Goal: Task Accomplishment & Management: Manage account settings

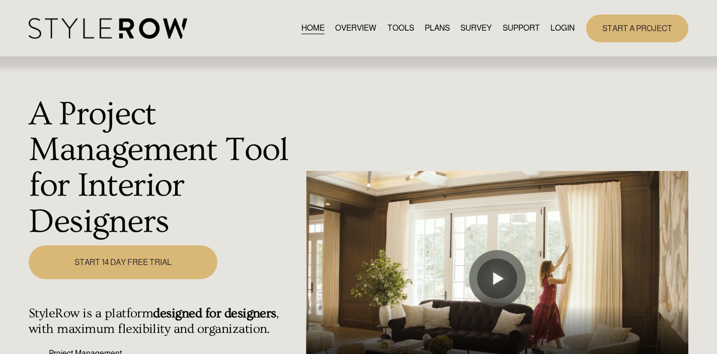
click at [565, 28] on link "LOGIN" at bounding box center [563, 29] width 24 height 14
click at [557, 31] on link "LOGIN" at bounding box center [563, 29] width 24 height 14
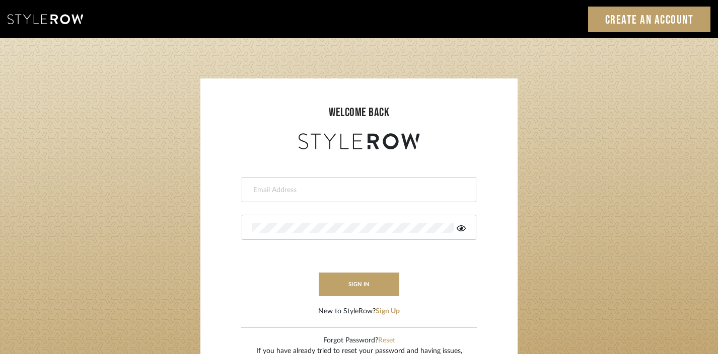
click at [278, 192] on input "email" at bounding box center [357, 190] width 211 height 10
type input "J"
click at [276, 186] on input "email" at bounding box center [350, 190] width 197 height 10
click at [263, 190] on input "email" at bounding box center [350, 190] width 197 height 10
type input "keith@sbhomestagingdesign.com"
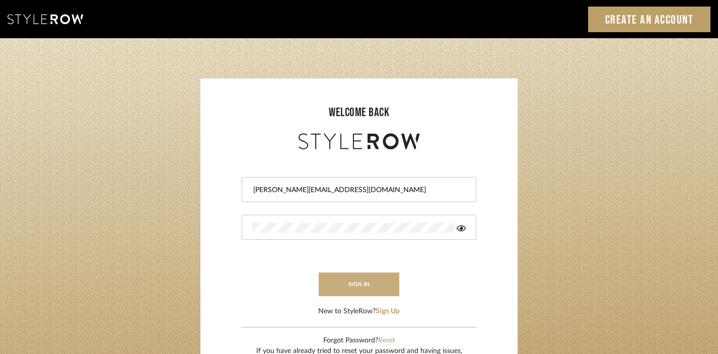
click at [379, 282] on button "sign in" at bounding box center [359, 285] width 81 height 24
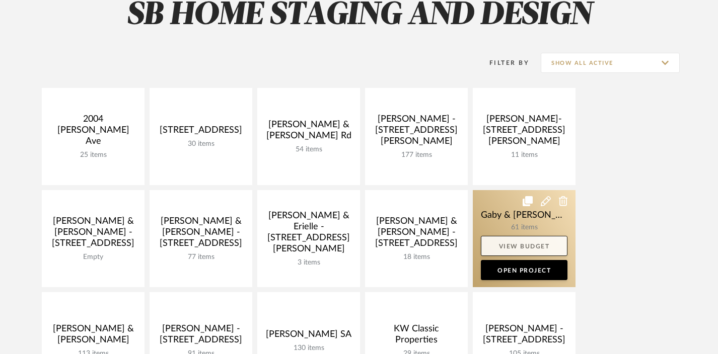
scroll to position [162, 0]
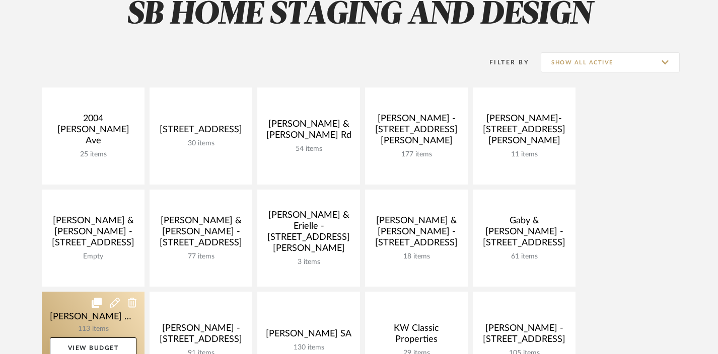
click at [101, 320] on link at bounding box center [93, 340] width 103 height 97
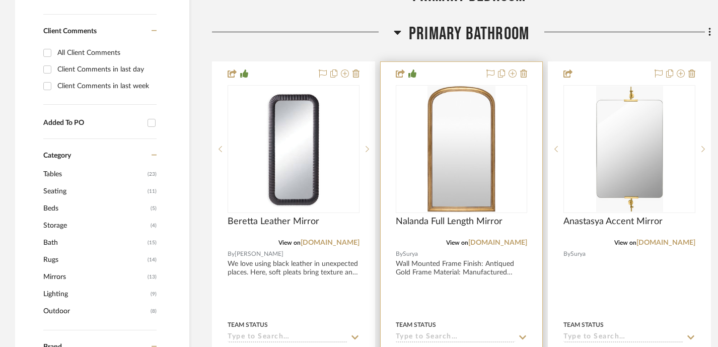
scroll to position [639, 0]
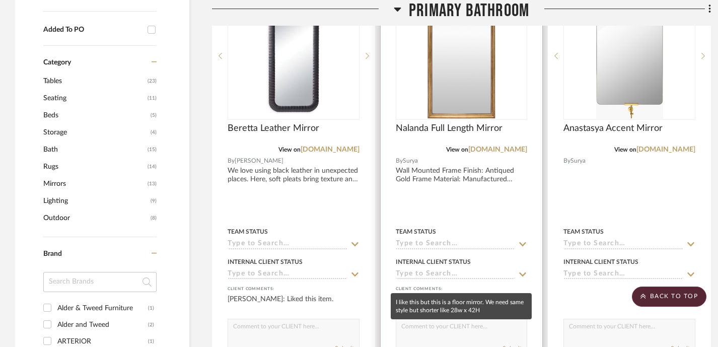
click at [469, 294] on div "[PERSON_NAME]: I like this but this is a floor mirror. We need same style but s…" at bounding box center [462, 304] width 132 height 20
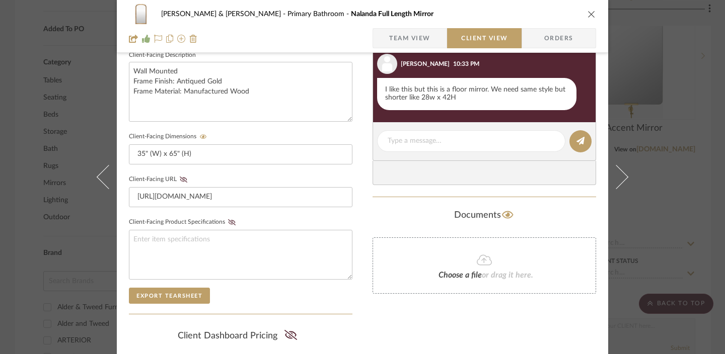
scroll to position [370, 0]
drag, startPoint x: 589, startPoint y: 12, endPoint x: 593, endPoint y: 27, distance: 15.1
click at [589, 12] on icon "close" at bounding box center [592, 14] width 8 height 8
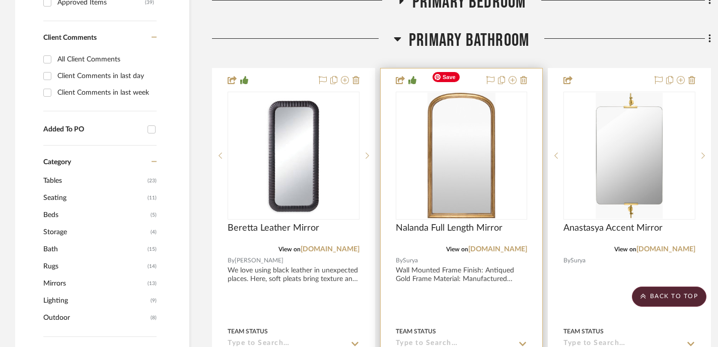
scroll to position [539, 0]
click at [502, 246] on link "[DOMAIN_NAME]" at bounding box center [497, 249] width 59 height 7
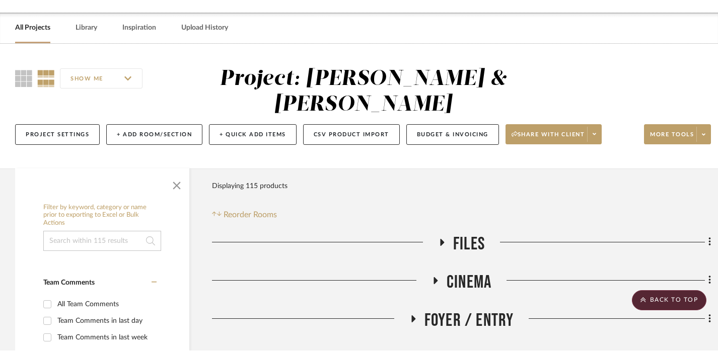
scroll to position [0, 0]
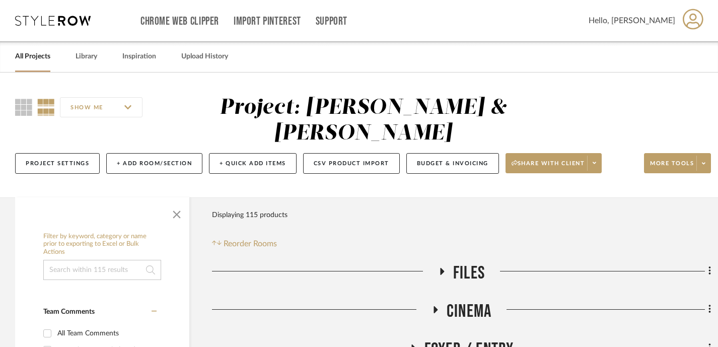
click at [41, 57] on link "All Projects" at bounding box center [32, 57] width 35 height 14
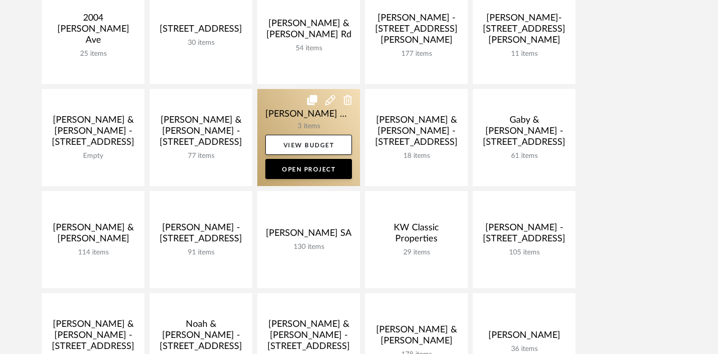
scroll to position [262, 0]
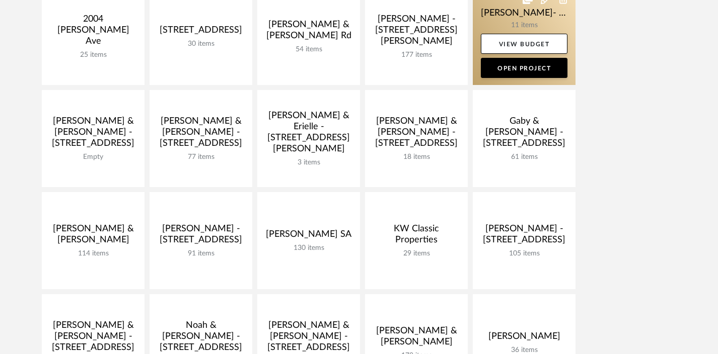
click at [507, 24] on link at bounding box center [524, 36] width 103 height 97
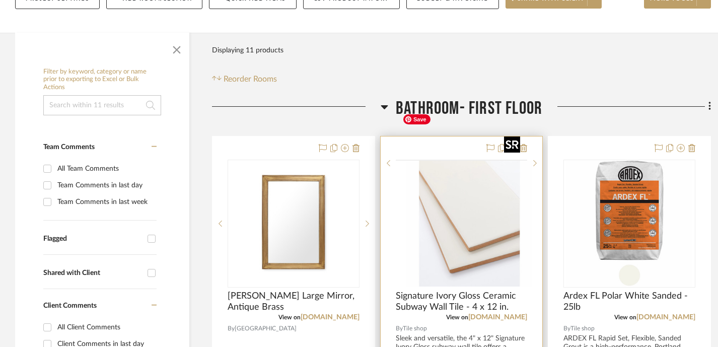
scroll to position [216, 0]
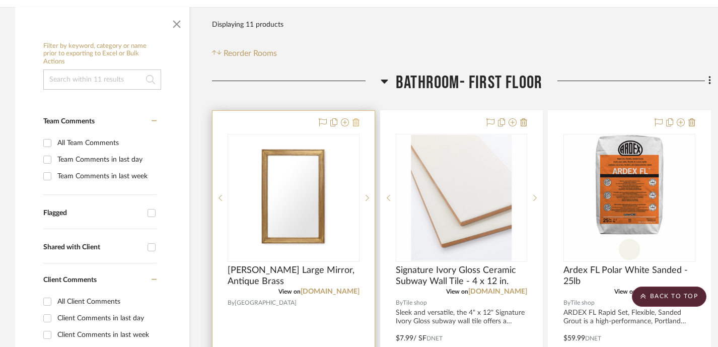
click at [357, 118] on icon at bounding box center [355, 122] width 7 height 8
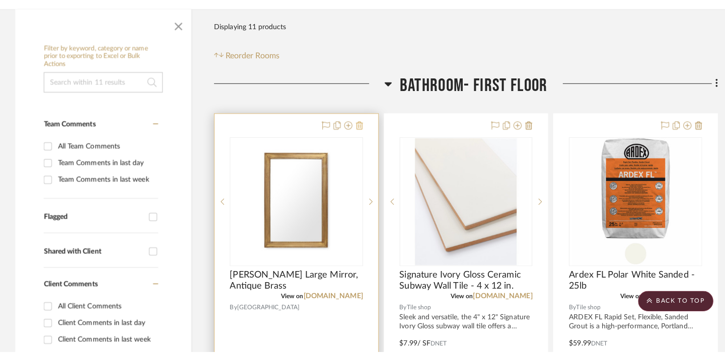
scroll to position [0, 0]
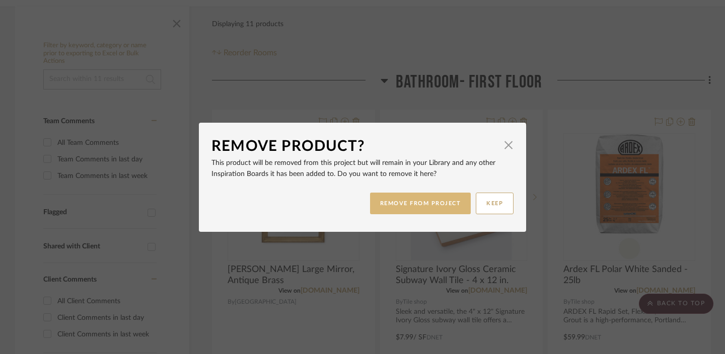
click at [423, 204] on button "REMOVE FROM PROJECT" at bounding box center [420, 204] width 101 height 22
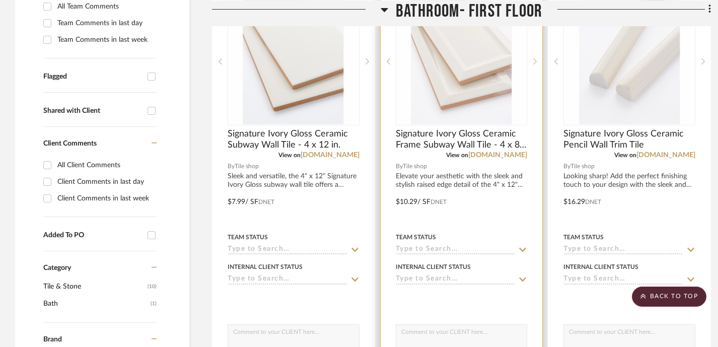
scroll to position [273, 0]
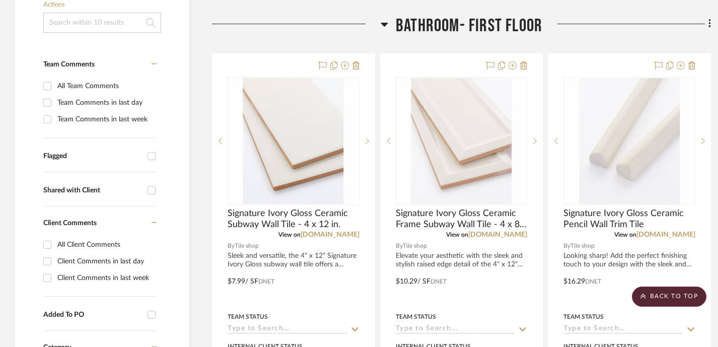
drag, startPoint x: 439, startPoint y: 189, endPoint x: 390, endPoint y: 8, distance: 188.2
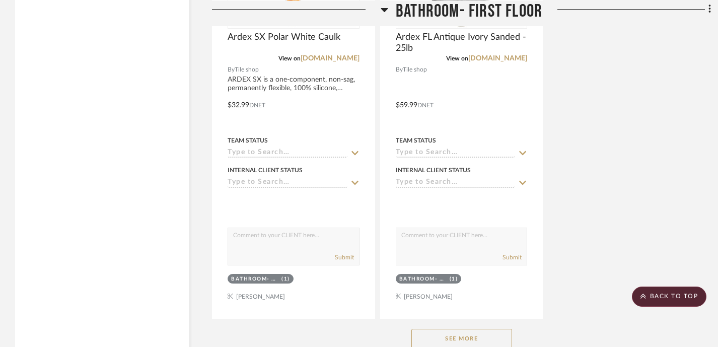
scroll to position [1474, 0]
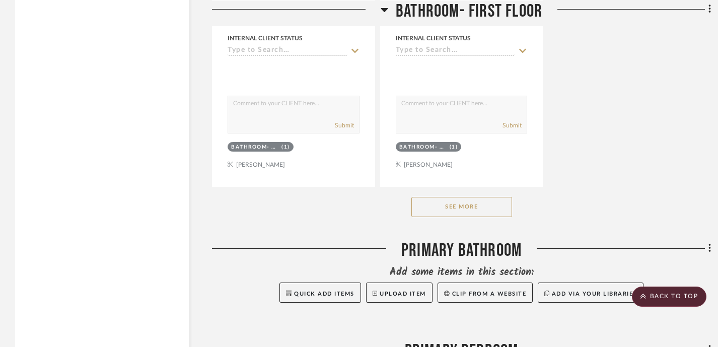
click at [459, 197] on button "See More" at bounding box center [461, 207] width 101 height 20
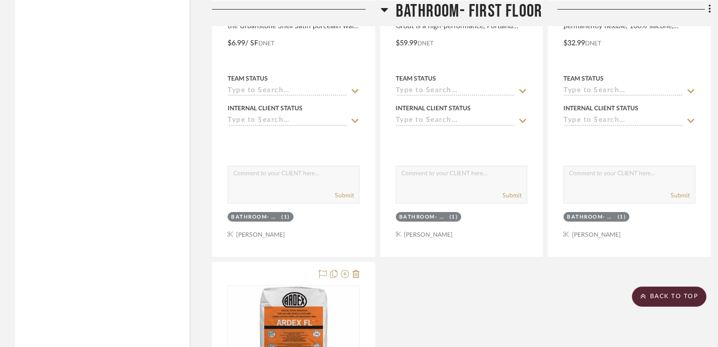
scroll to position [1405, 0]
drag, startPoint x: 302, startPoint y: 198, endPoint x: 546, endPoint y: 3, distance: 313.0
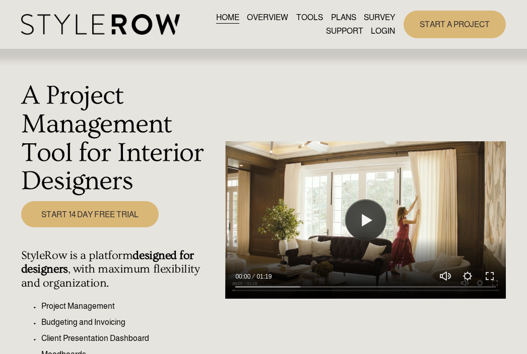
click at [380, 30] on link "LOGIN" at bounding box center [383, 32] width 24 height 14
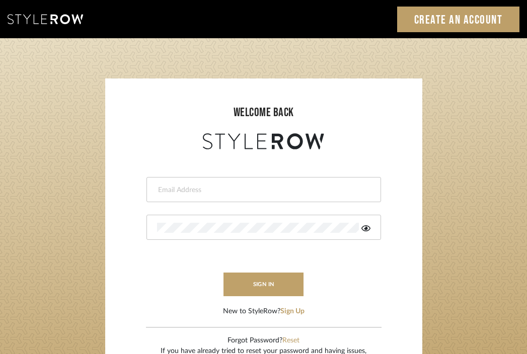
click at [246, 196] on div at bounding box center [264, 189] width 235 height 25
click at [188, 193] on input "k" at bounding box center [255, 190] width 197 height 10
type input "keith@sbhomestagingdesign.com"
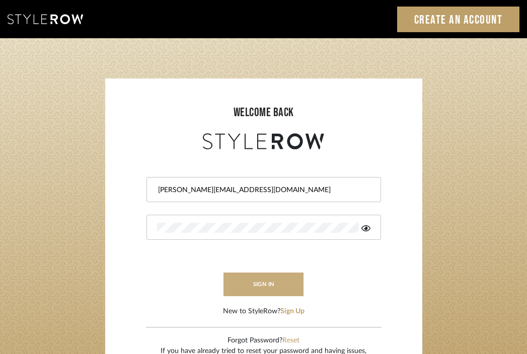
click at [269, 281] on button "sign in" at bounding box center [264, 285] width 81 height 24
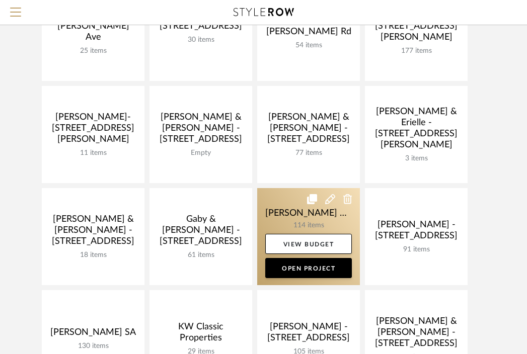
scroll to position [165, 0]
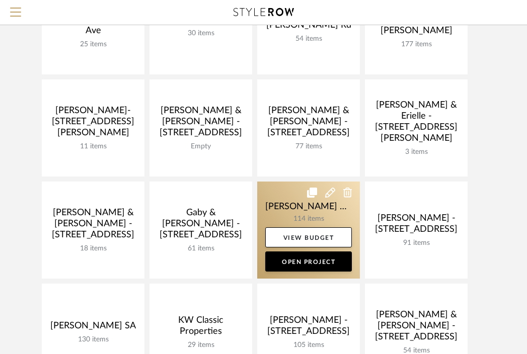
click at [308, 215] on link at bounding box center [308, 230] width 103 height 97
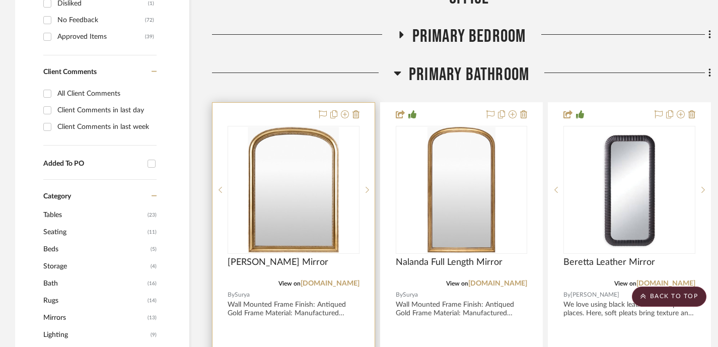
scroll to position [479, 0]
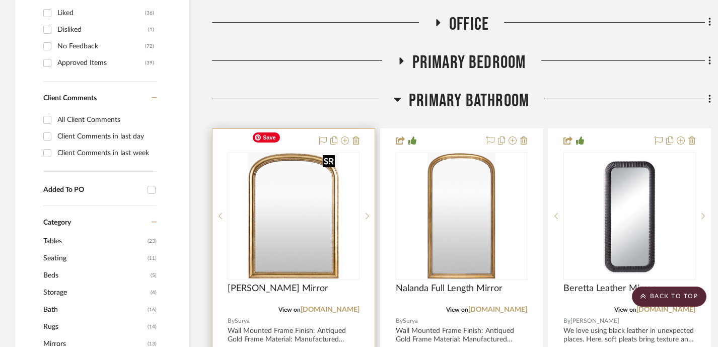
click at [321, 153] on img "0" at bounding box center [293, 216] width 91 height 126
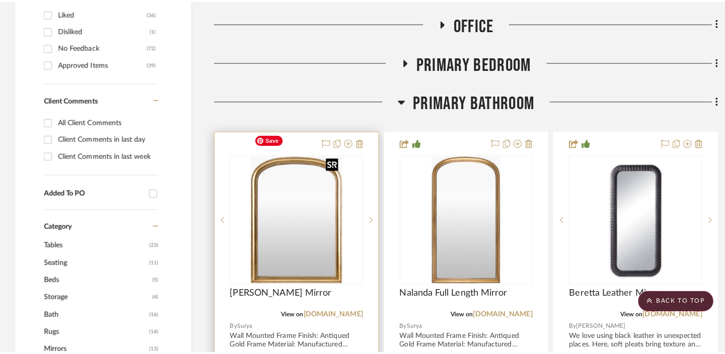
scroll to position [0, 0]
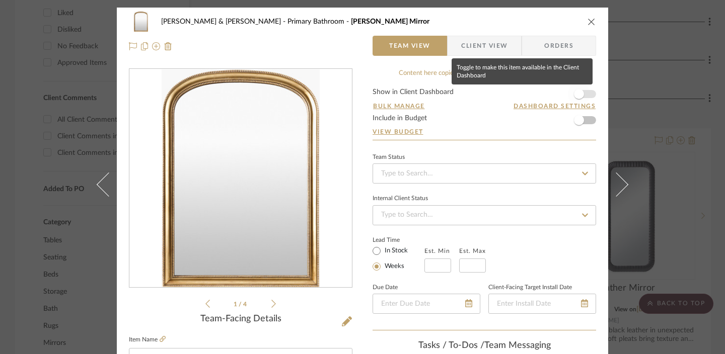
click at [534, 96] on span "button" at bounding box center [579, 94] width 10 height 10
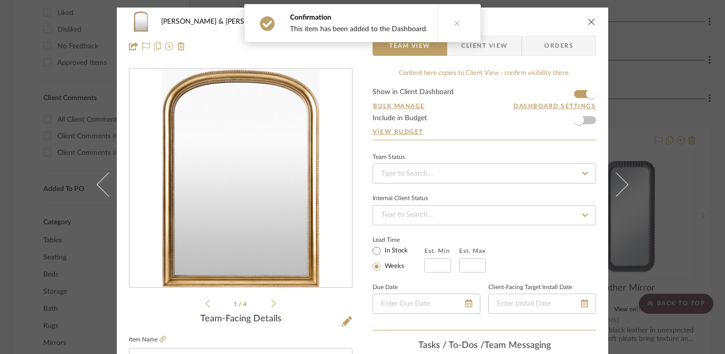
drag, startPoint x: 452, startPoint y: 24, endPoint x: 532, endPoint y: 29, distance: 79.7
click at [454, 24] on icon at bounding box center [457, 23] width 7 height 7
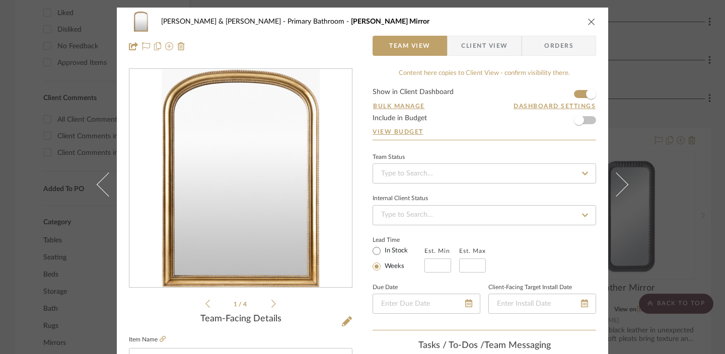
click at [534, 24] on icon "close" at bounding box center [592, 22] width 8 height 8
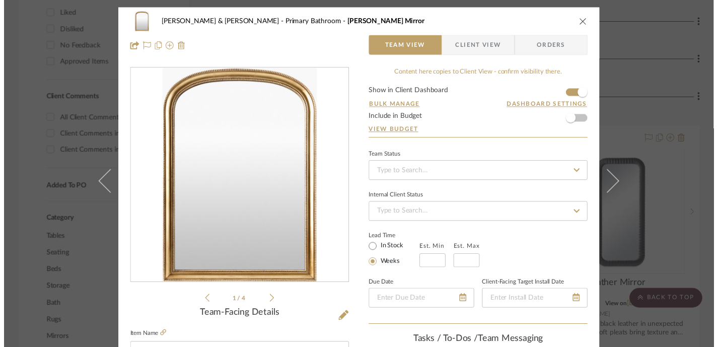
scroll to position [479, 0]
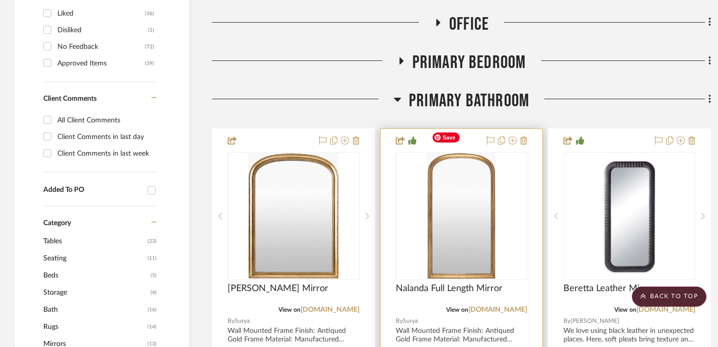
click at [463, 180] on img "0" at bounding box center [461, 216] width 68 height 126
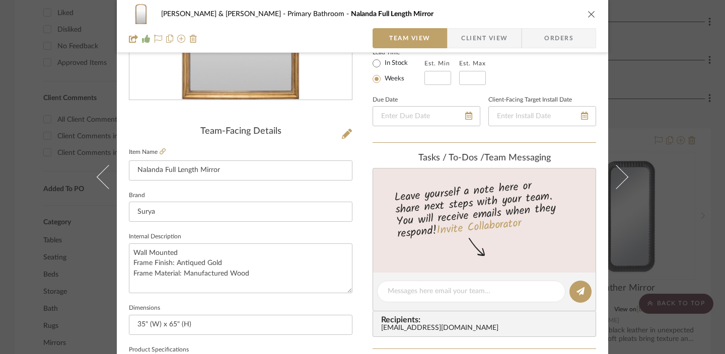
scroll to position [188, 0]
click at [534, 76] on div "[PERSON_NAME] & [PERSON_NAME] Primary Bathroom Nalanda Full Length Mirror Team …" at bounding box center [362, 177] width 725 height 354
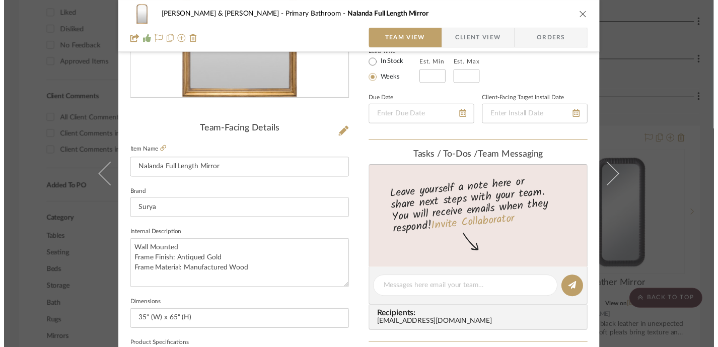
scroll to position [479, 0]
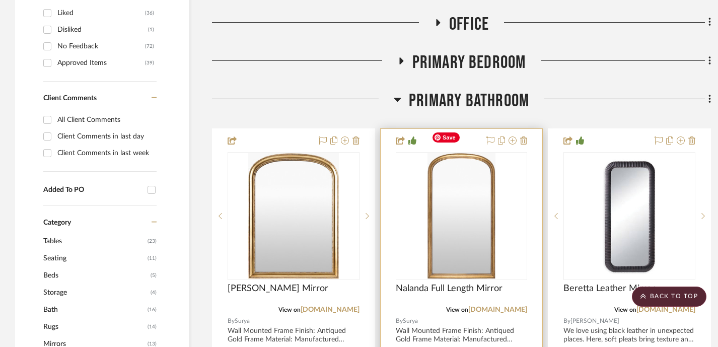
click at [471, 192] on img "0" at bounding box center [461, 216] width 68 height 126
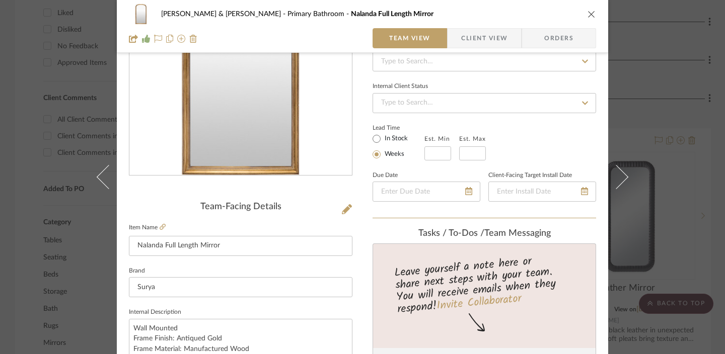
scroll to position [0, 0]
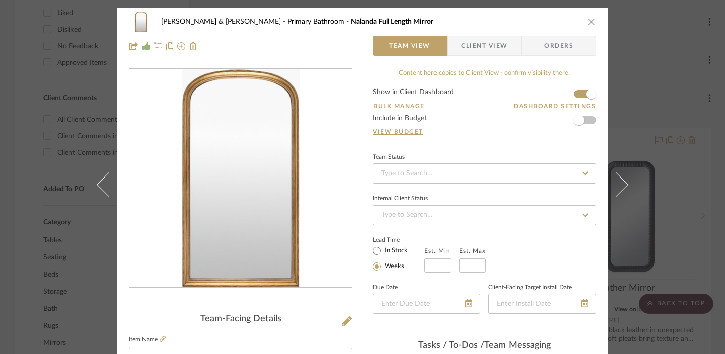
click at [534, 68] on div "[PERSON_NAME] & [PERSON_NAME] Primary Bathroom Nalanda Full Length Mirror Team …" at bounding box center [362, 177] width 725 height 354
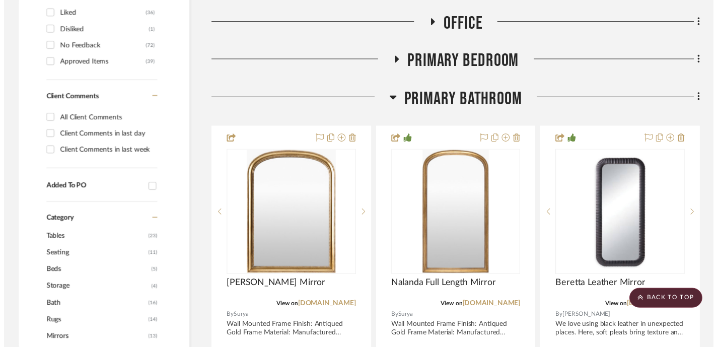
scroll to position [479, 0]
